Goal: Task Accomplishment & Management: Complete application form

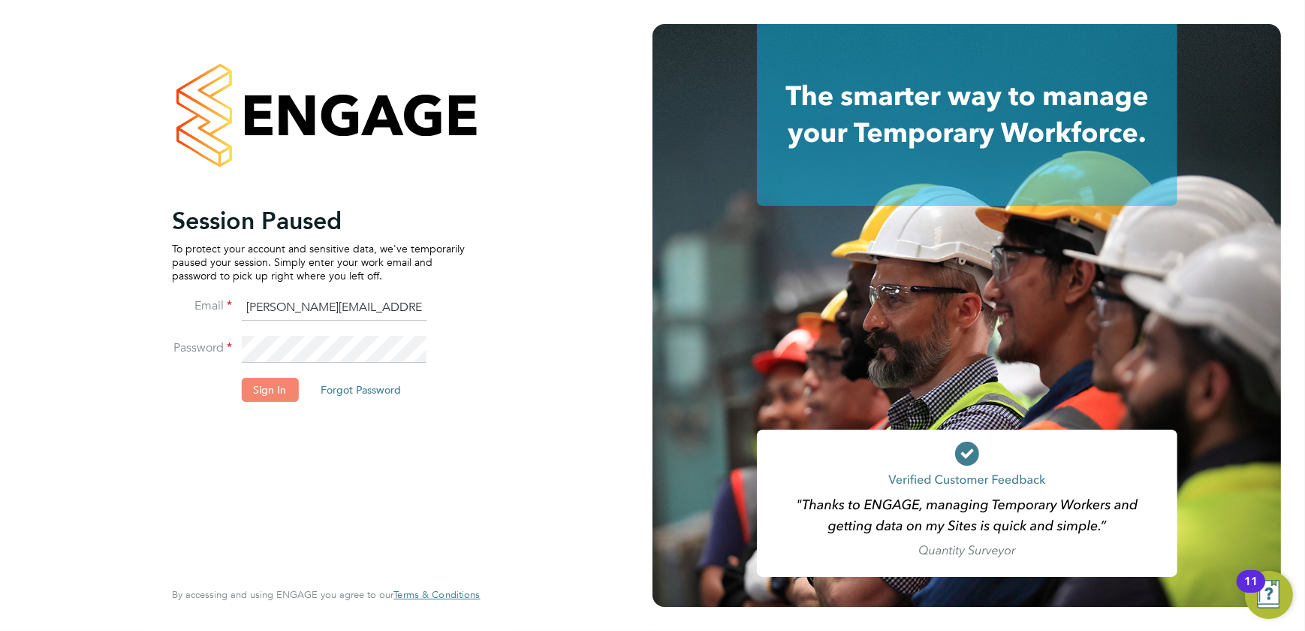
click at [263, 381] on button "Sign In" at bounding box center [269, 390] width 57 height 24
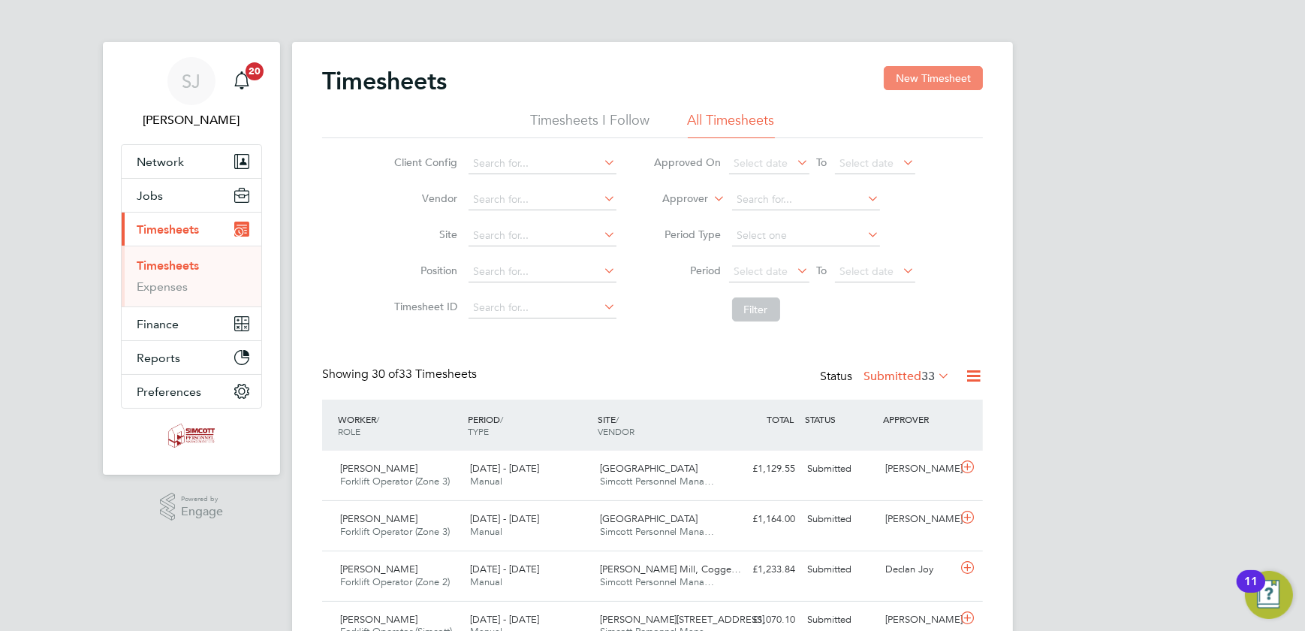
click at [914, 81] on button "New Timesheet" at bounding box center [932, 78] width 99 height 24
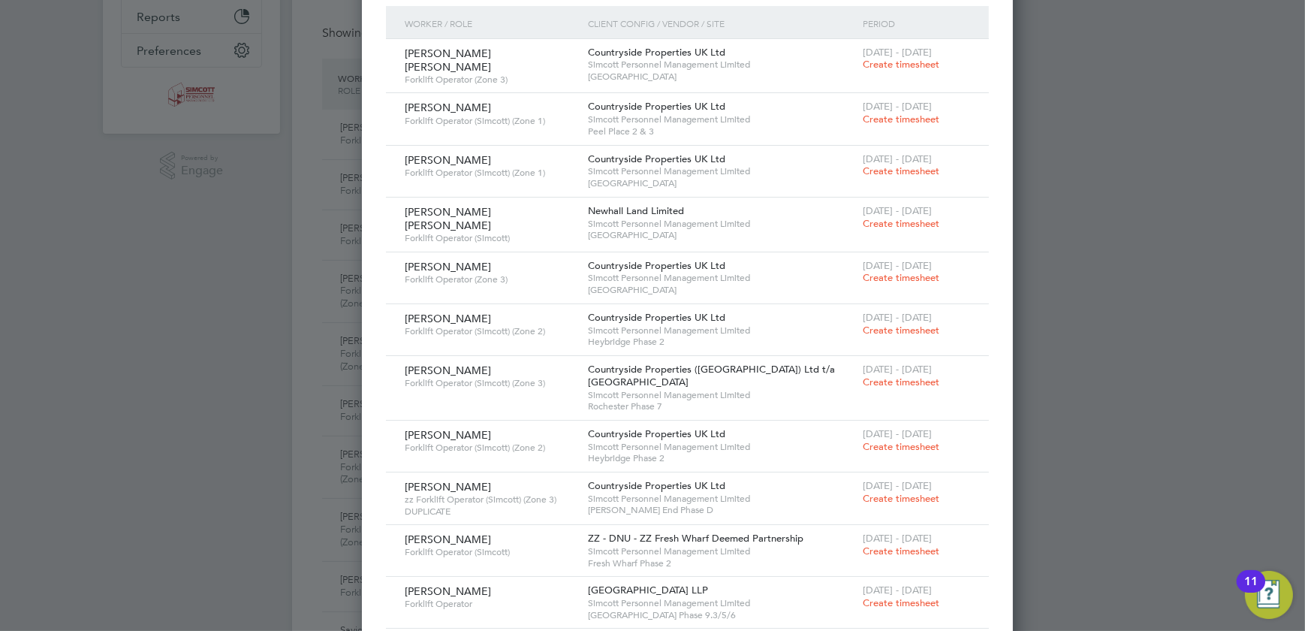
click at [862, 167] on span "Create timesheet" at bounding box center [900, 170] width 77 height 13
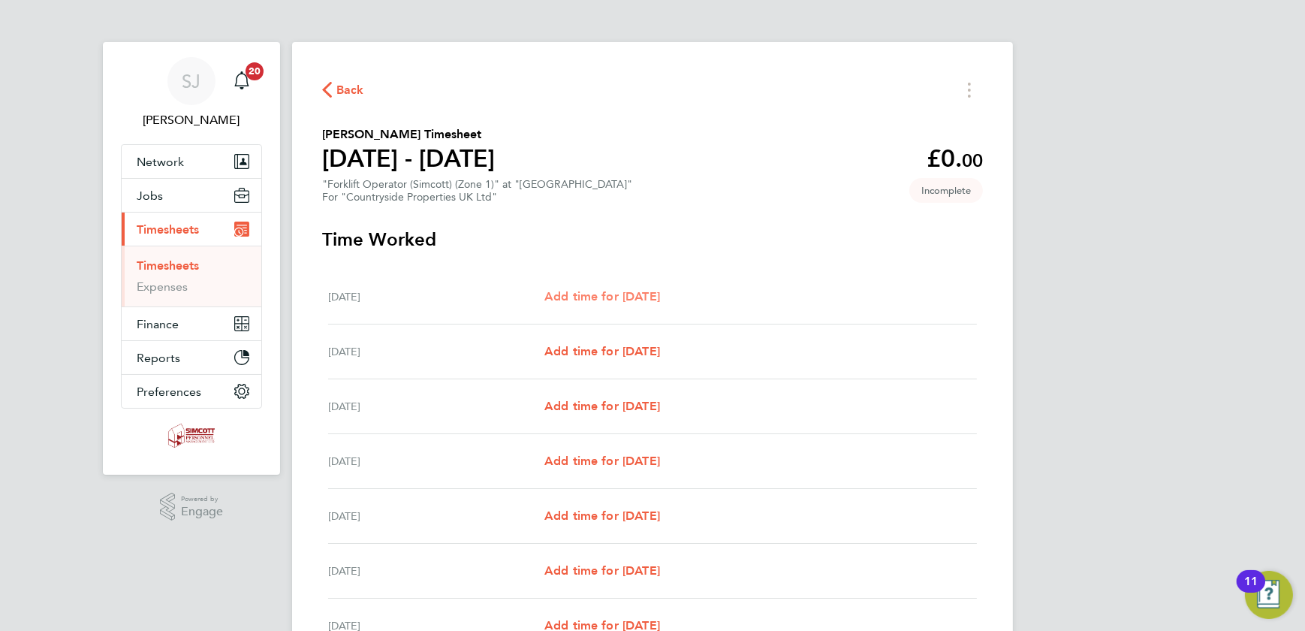
click at [601, 298] on span "Add time for [DATE]" at bounding box center [602, 296] width 116 height 14
select select "30"
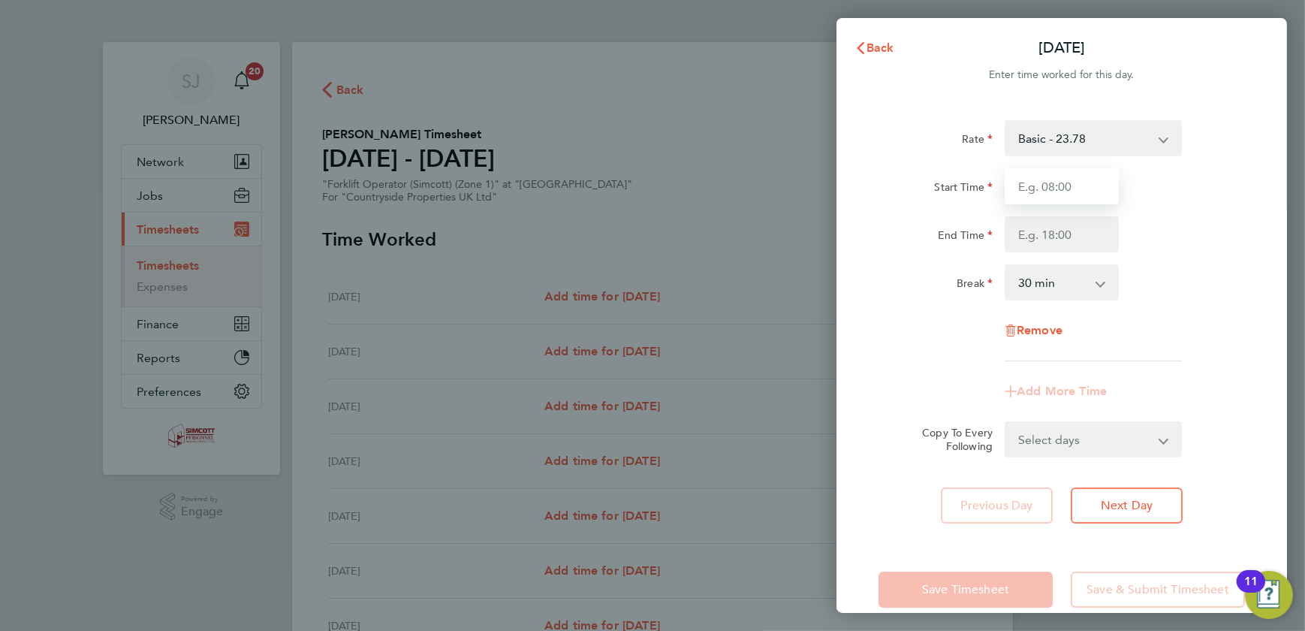
click at [1054, 187] on input "Start Time" at bounding box center [1061, 186] width 114 height 36
type input "07:30"
click at [1066, 230] on input "End Time" at bounding box center [1061, 234] width 114 height 36
type input "18:00"
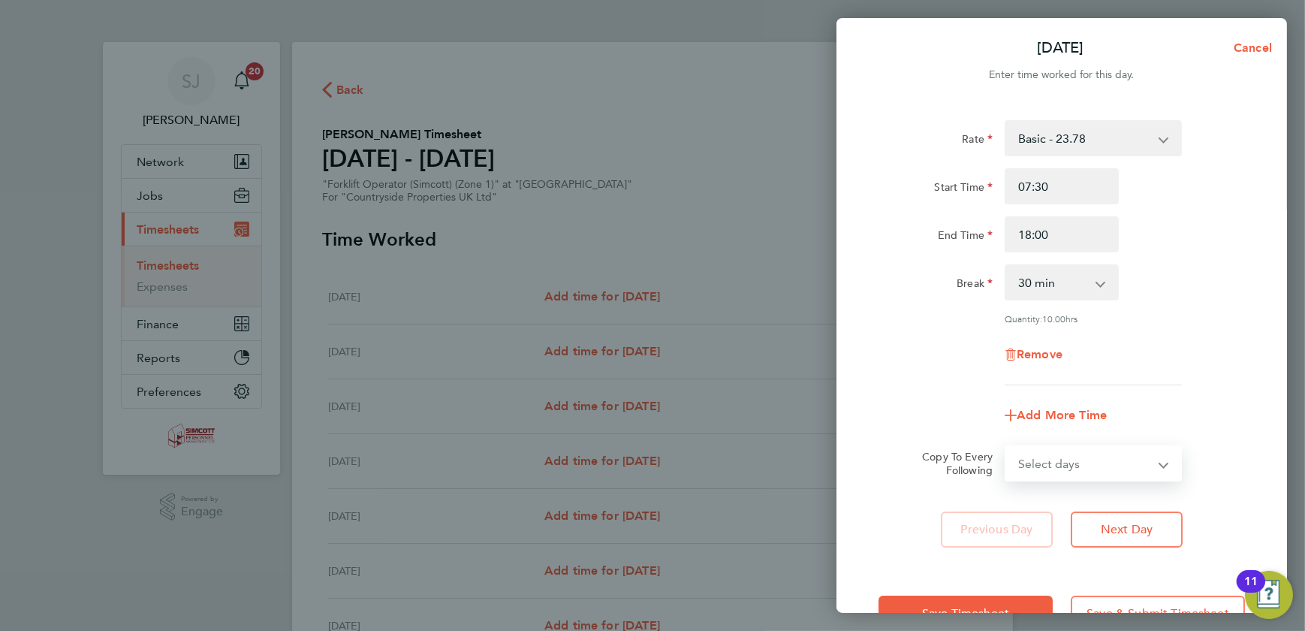
click at [1061, 447] on select "Select days Day Weekday (Mon-Fri) Weekend (Sat-Sun) [DATE] [DATE] [DATE] [DATE]…" at bounding box center [1085, 463] width 158 height 33
select select "WEEKDAY"
click at [1006, 447] on select "Select days Day Weekday (Mon-Fri) Weekend (Sat-Sun) [DATE] [DATE] [DATE] [DATE]…" at bounding box center [1085, 463] width 158 height 33
select select "[DATE]"
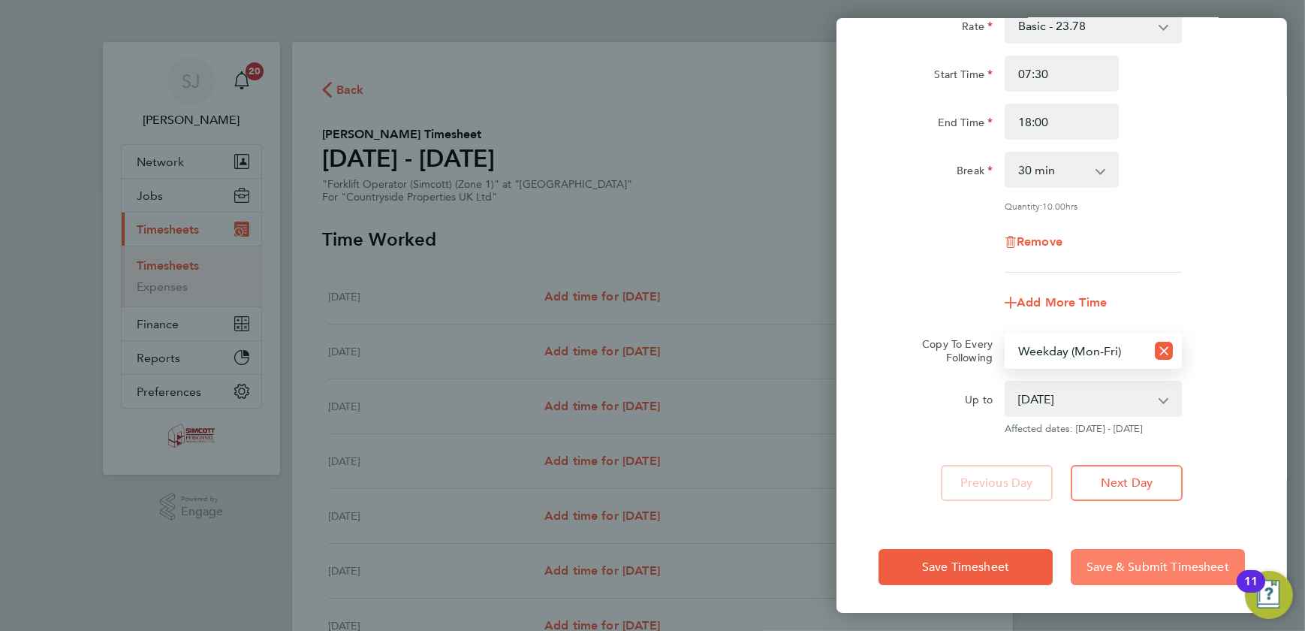
click at [1132, 559] on span "Save & Submit Timesheet" at bounding box center [1157, 566] width 143 height 15
